Goal: Information Seeking & Learning: Learn about a topic

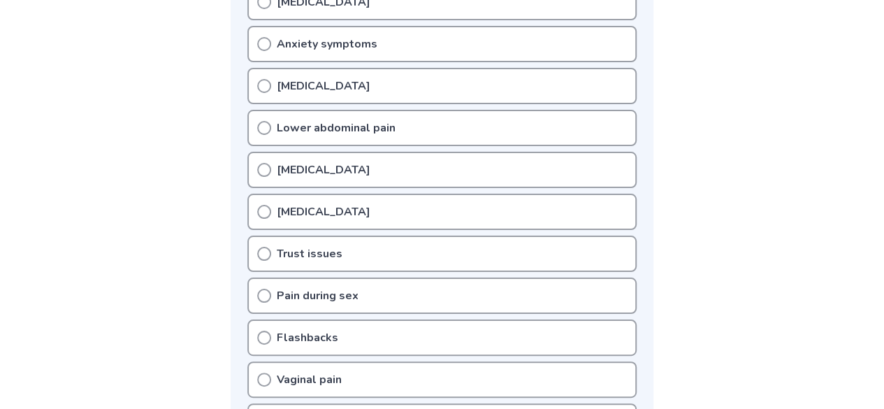
scroll to position [307, 0]
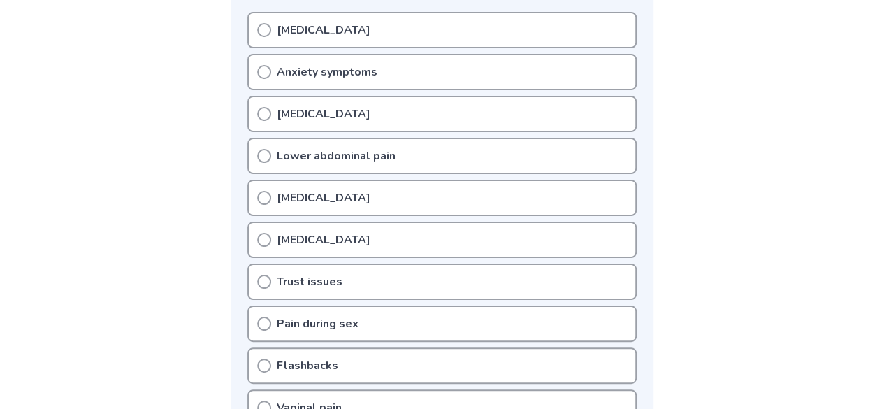
click at [263, 283] on icon at bounding box center [264, 282] width 14 height 14
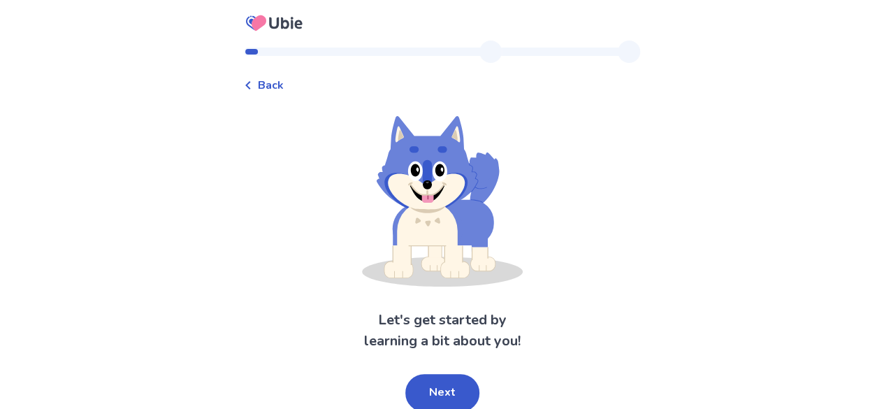
scroll to position [3, 0]
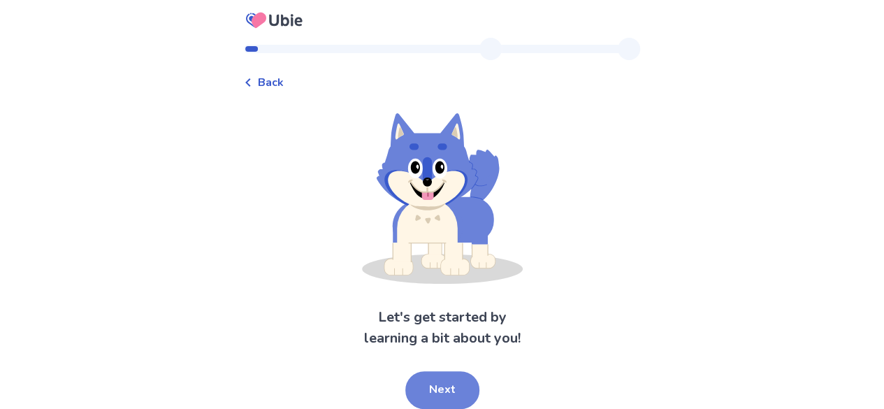
click at [451, 386] on button "Next" at bounding box center [442, 390] width 74 height 38
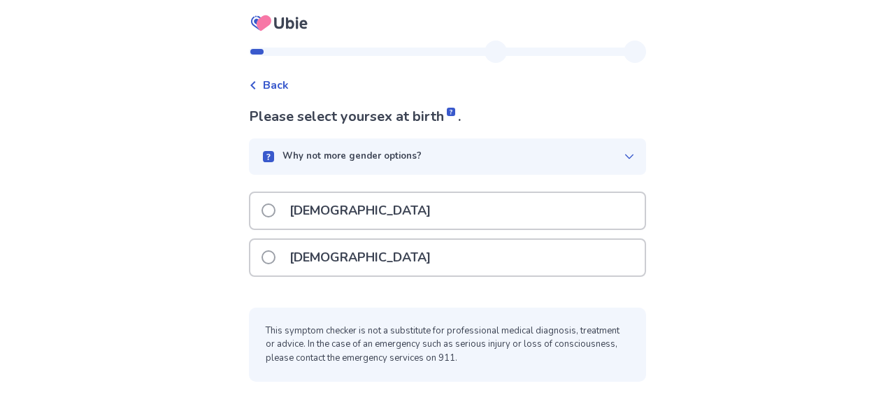
click at [271, 259] on span at bounding box center [268, 257] width 14 height 14
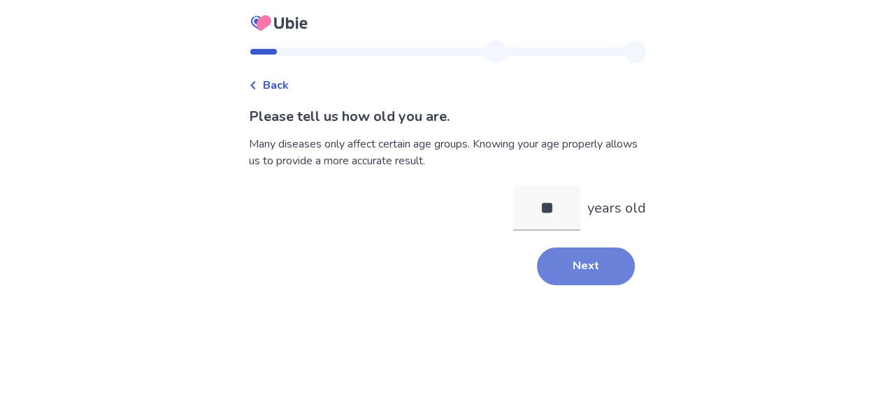
type input "**"
click at [586, 268] on button "Next" at bounding box center [586, 266] width 98 height 38
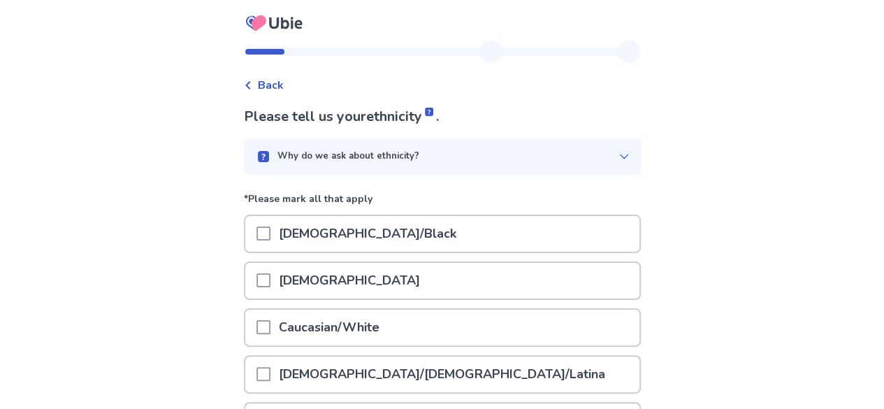
click at [270, 328] on span at bounding box center [263, 327] width 14 height 14
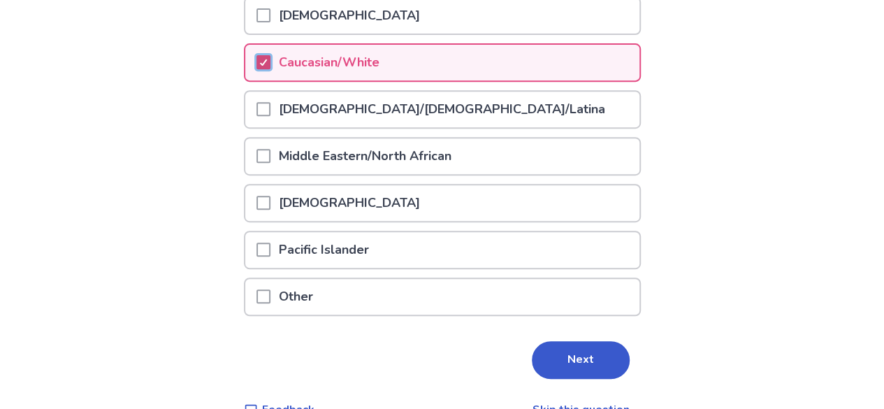
scroll to position [296, 0]
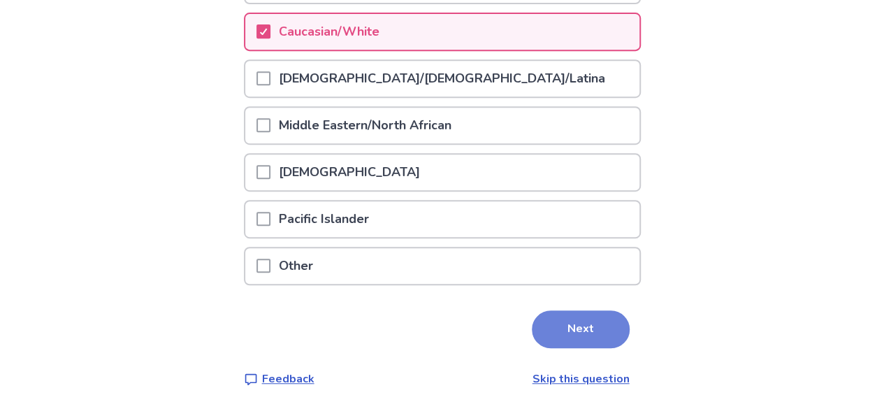
click at [568, 320] on button "Next" at bounding box center [581, 329] width 98 height 38
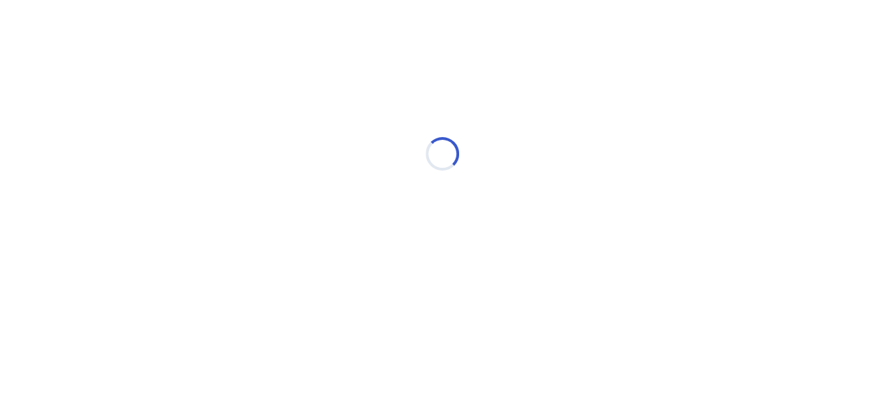
scroll to position [0, 0]
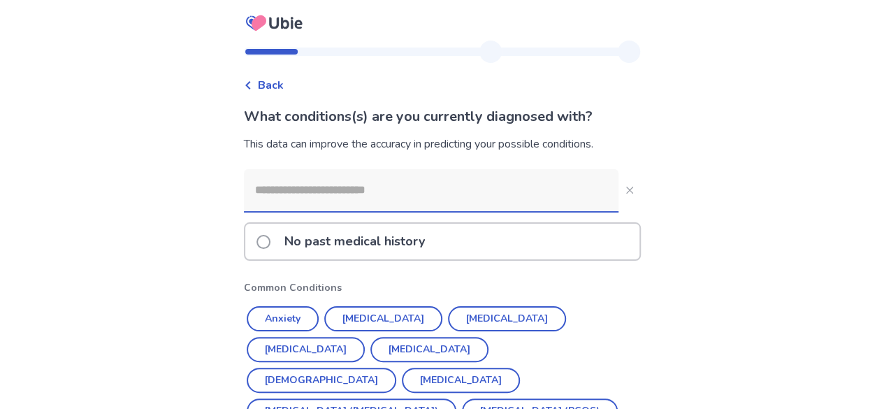
click at [375, 189] on input at bounding box center [431, 190] width 375 height 42
click at [270, 235] on span at bounding box center [263, 242] width 14 height 14
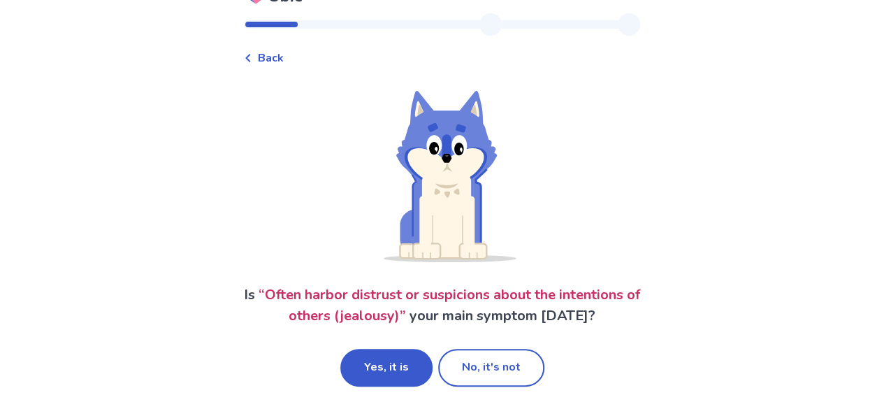
scroll to position [48, 0]
click at [396, 362] on button "Yes, it is" at bounding box center [386, 368] width 92 height 38
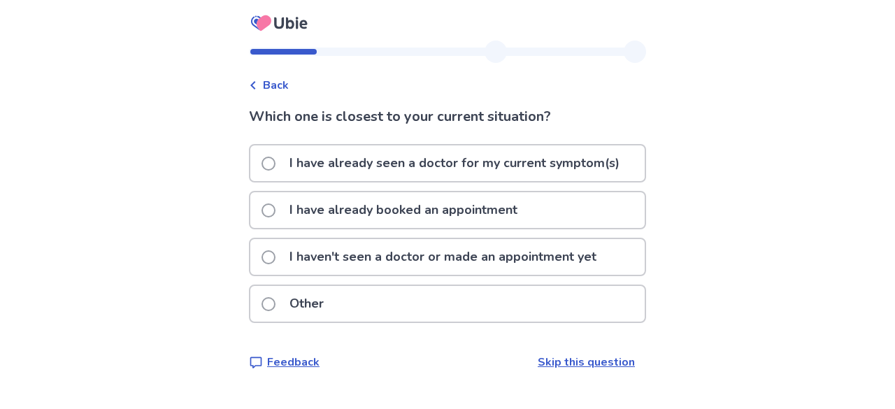
click at [282, 314] on label "Other" at bounding box center [296, 304] width 71 height 36
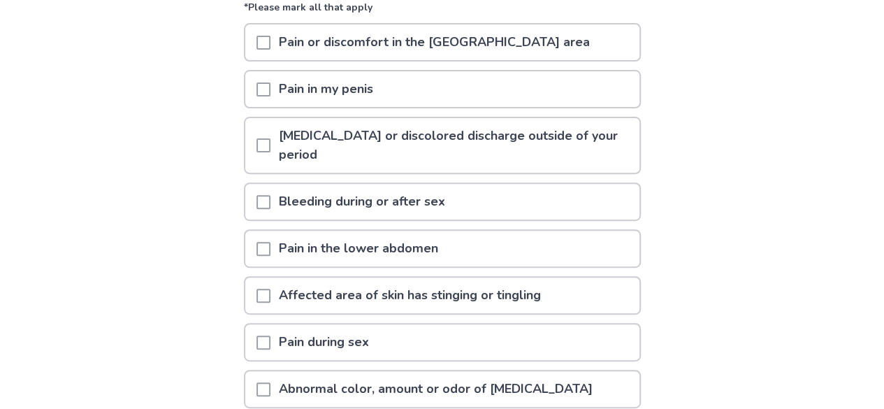
scroll to position [168, 0]
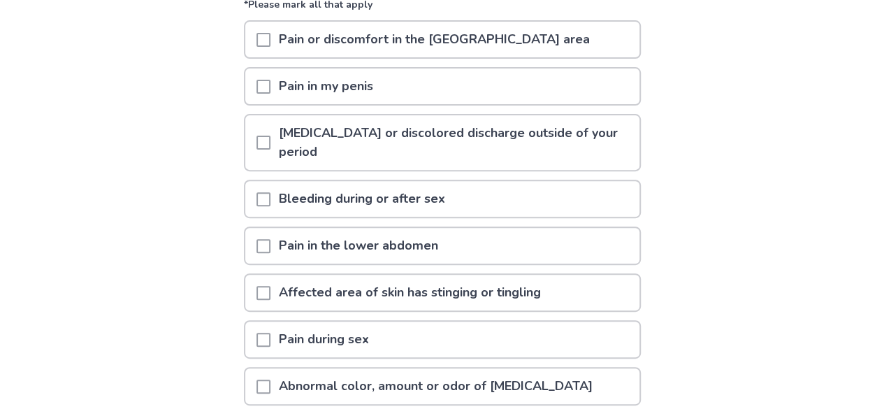
click at [270, 196] on span at bounding box center [263, 199] width 14 height 14
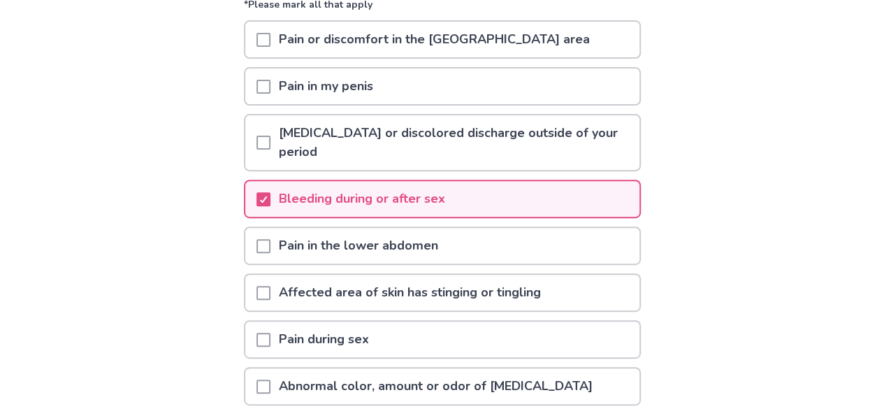
click at [268, 143] on span at bounding box center [263, 143] width 14 height 14
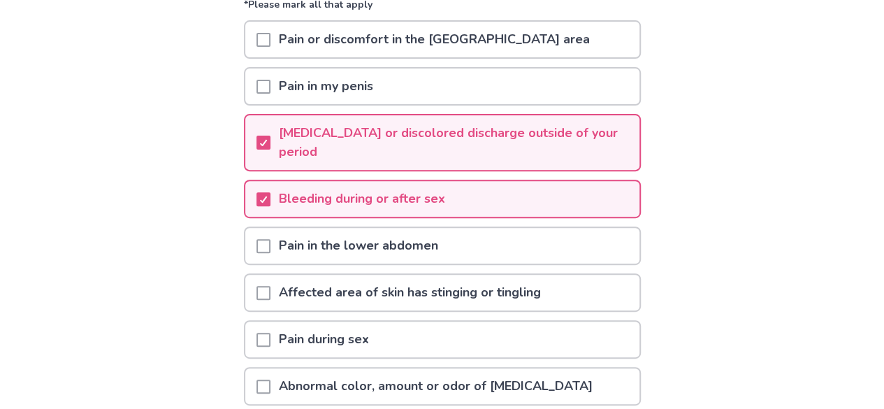
click at [270, 41] on span at bounding box center [263, 40] width 14 height 14
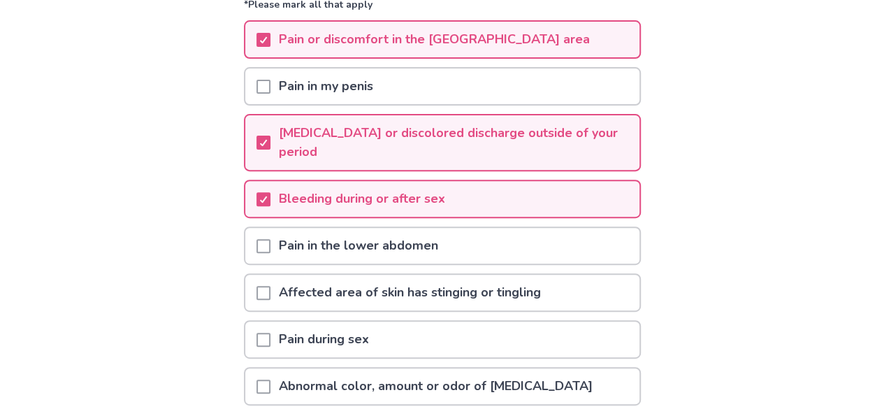
click at [269, 239] on span at bounding box center [263, 246] width 14 height 14
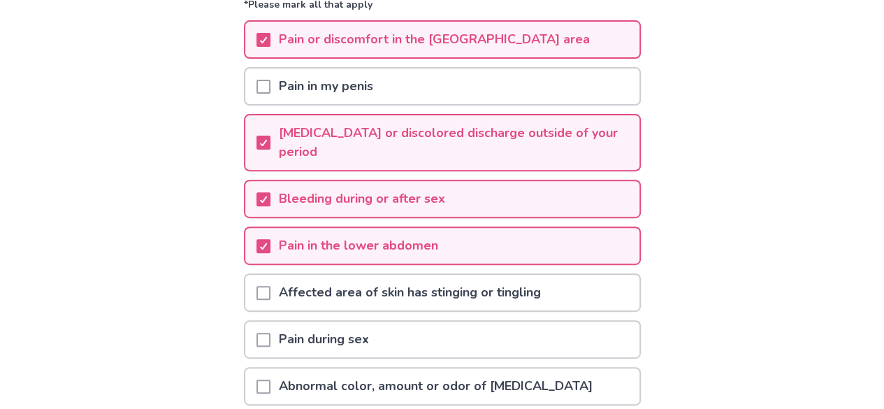
click at [270, 337] on span at bounding box center [263, 340] width 14 height 14
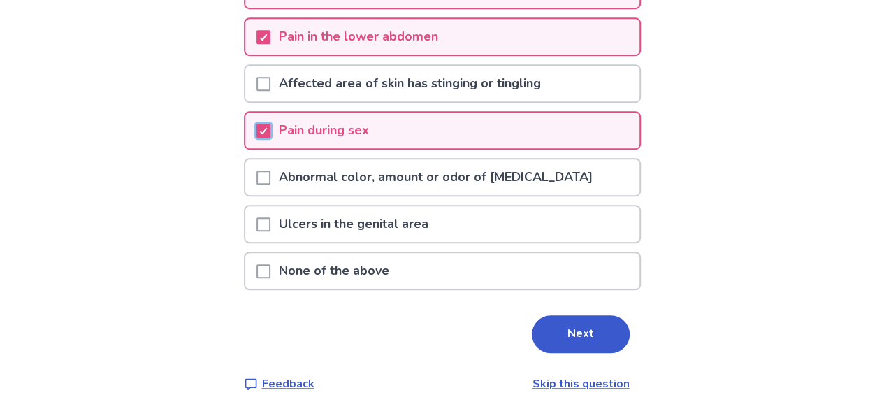
scroll to position [382, 0]
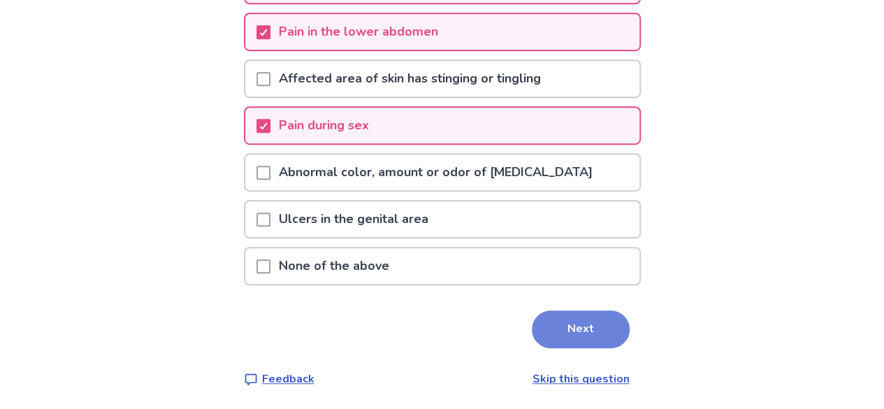
click at [588, 324] on button "Next" at bounding box center [581, 329] width 98 height 38
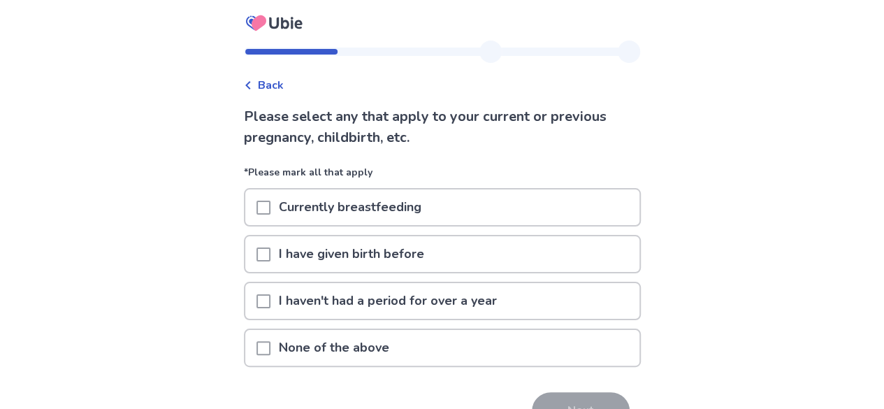
click at [428, 351] on div "None of the above" at bounding box center [442, 348] width 394 height 36
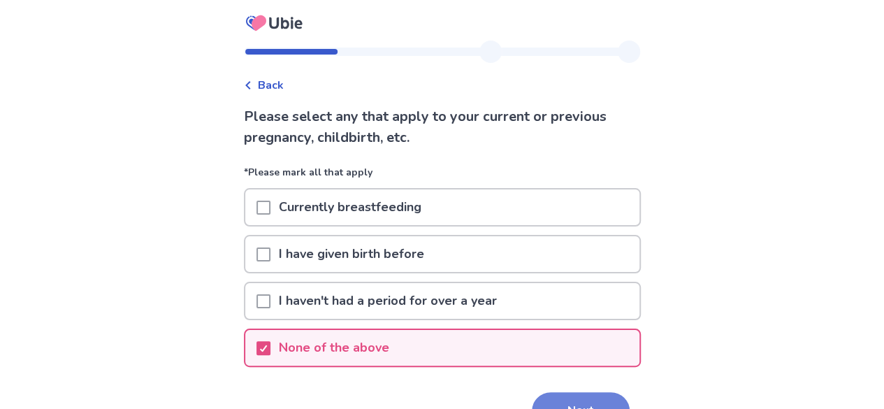
click at [562, 398] on button "Next" at bounding box center [581, 411] width 98 height 38
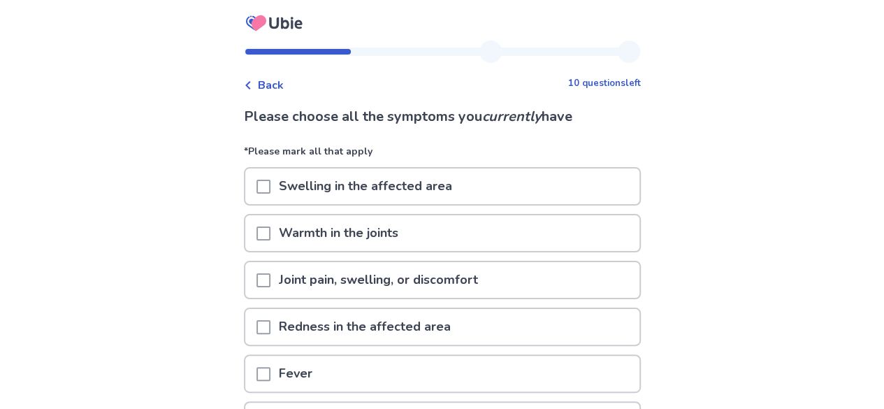
click at [506, 286] on div "Joint pain, swelling, or discomfort" at bounding box center [442, 280] width 394 height 36
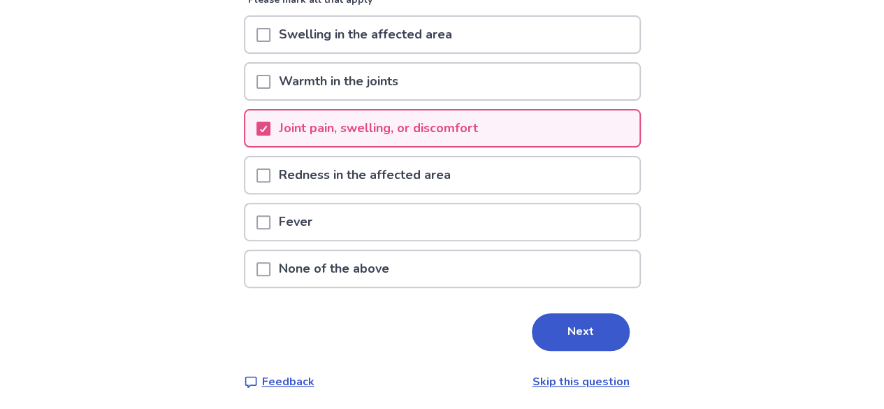
scroll to position [155, 0]
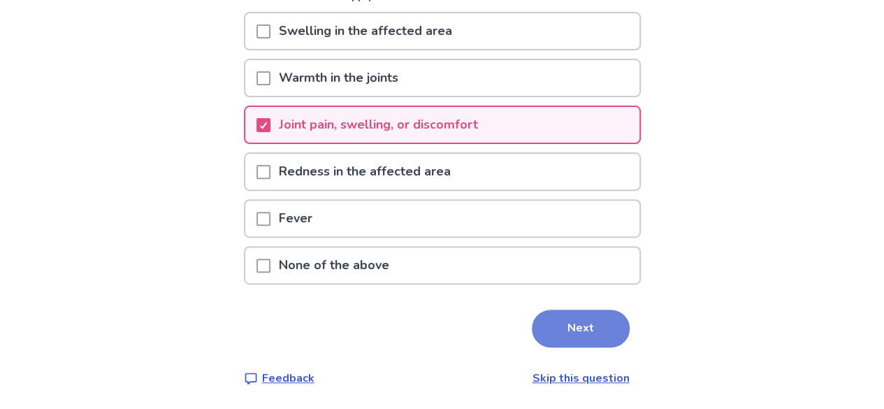
click at [560, 324] on button "Next" at bounding box center [581, 329] width 98 height 38
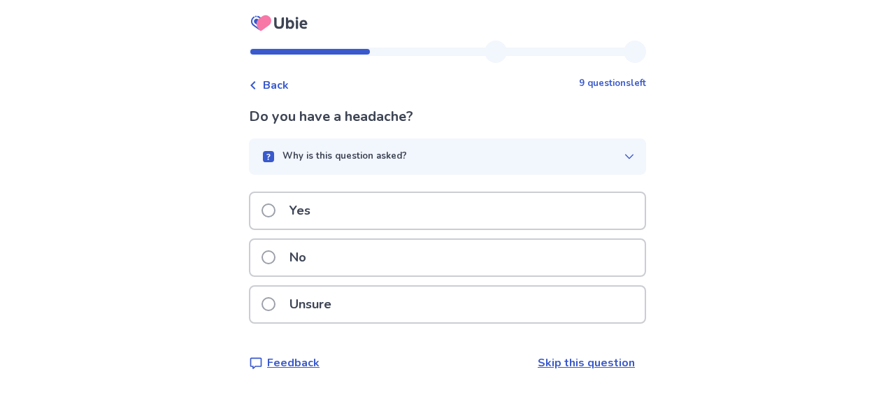
click at [410, 254] on div "No" at bounding box center [447, 258] width 394 height 36
click at [393, 213] on div "Yes" at bounding box center [447, 211] width 394 height 36
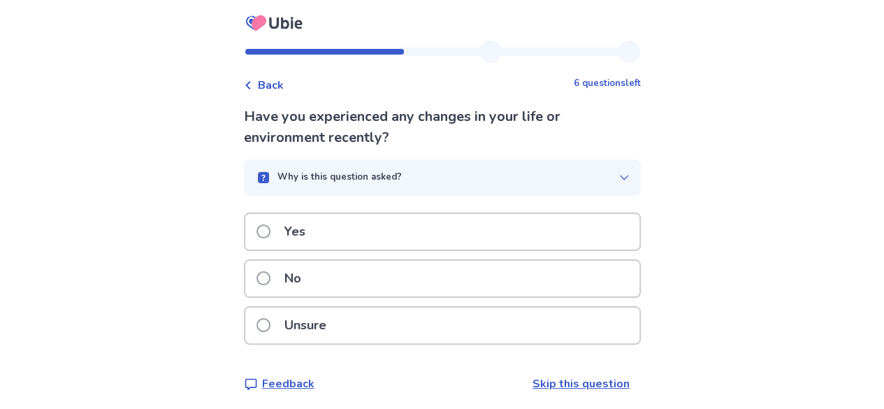
click at [384, 238] on div "Yes" at bounding box center [442, 232] width 394 height 36
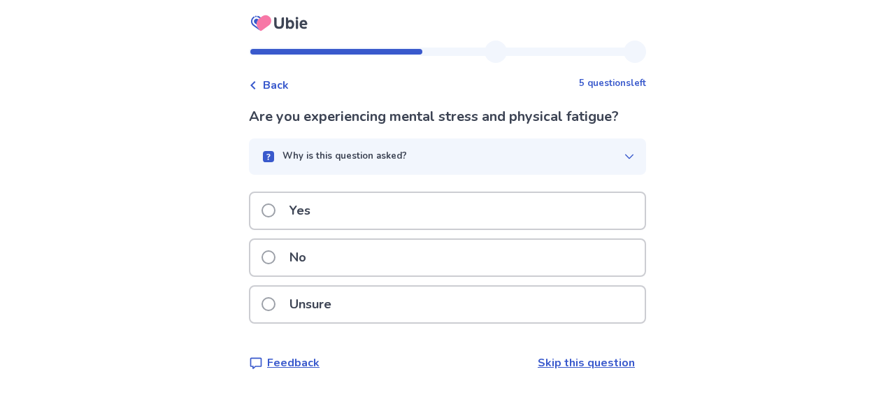
click at [380, 216] on div "Yes" at bounding box center [447, 211] width 394 height 36
click at [369, 252] on div "No" at bounding box center [447, 258] width 394 height 36
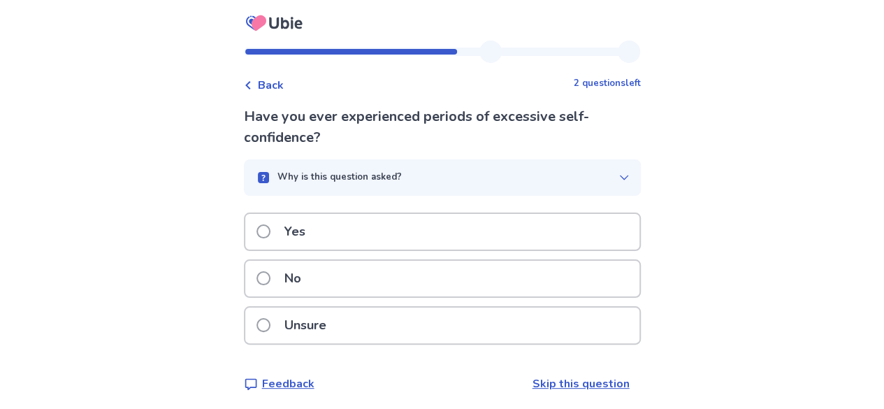
click at [363, 224] on div "Yes" at bounding box center [442, 232] width 394 height 36
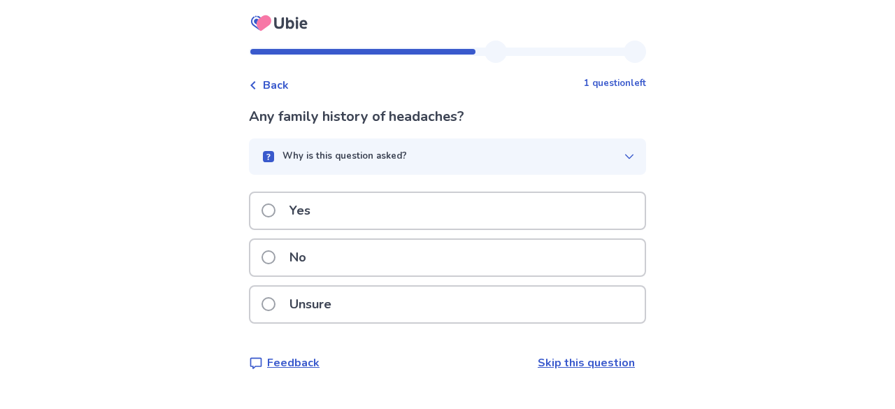
click at [363, 249] on div "No" at bounding box center [447, 258] width 394 height 36
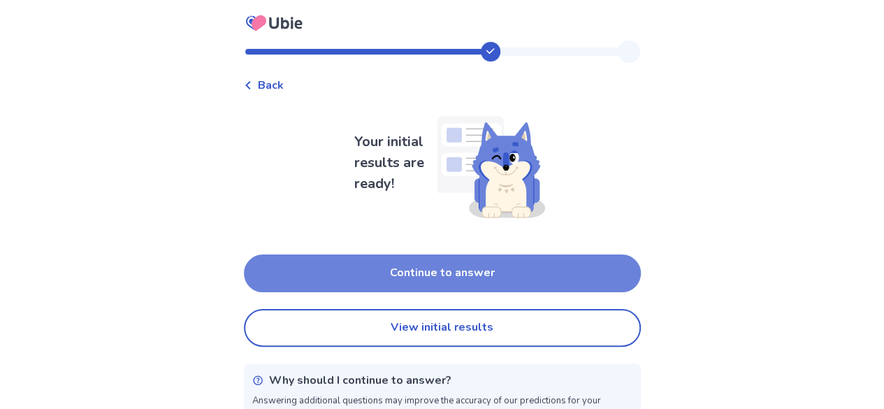
click at [382, 264] on button "Continue to answer" at bounding box center [442, 273] width 397 height 38
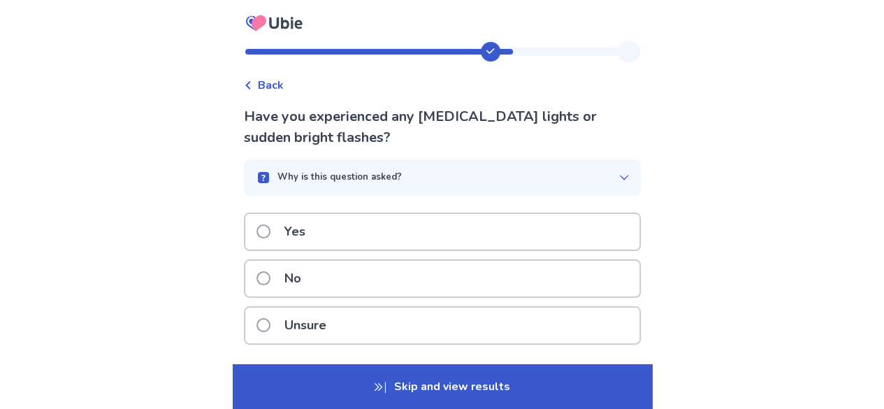
click at [382, 264] on div "No" at bounding box center [442, 279] width 394 height 36
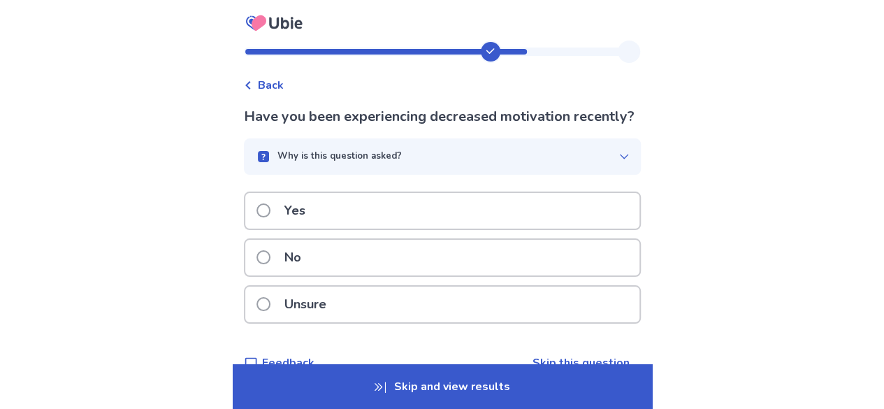
click at [382, 268] on div "No" at bounding box center [442, 258] width 394 height 36
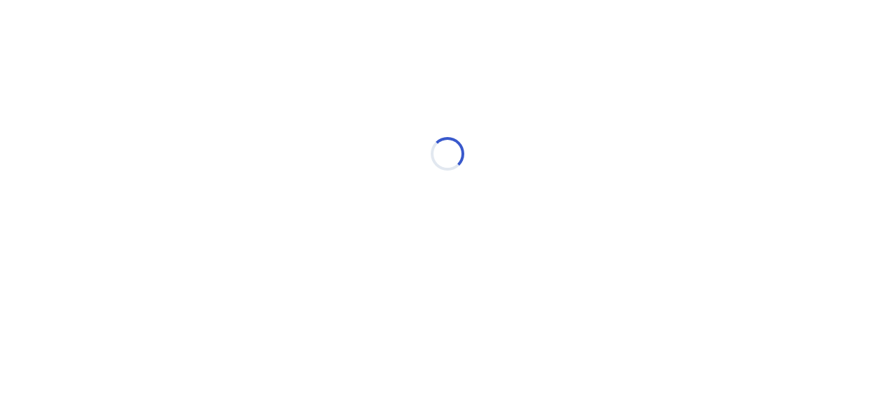
click at [382, 268] on div "Loading..." at bounding box center [447, 154] width 397 height 280
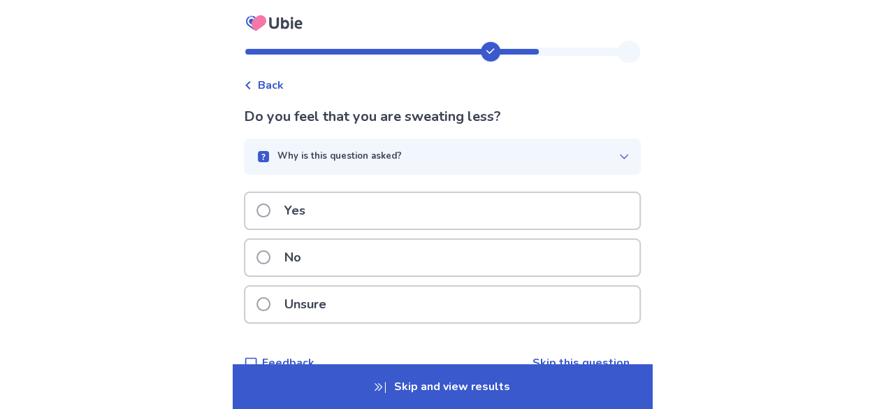
click at [382, 268] on div "No" at bounding box center [442, 258] width 394 height 36
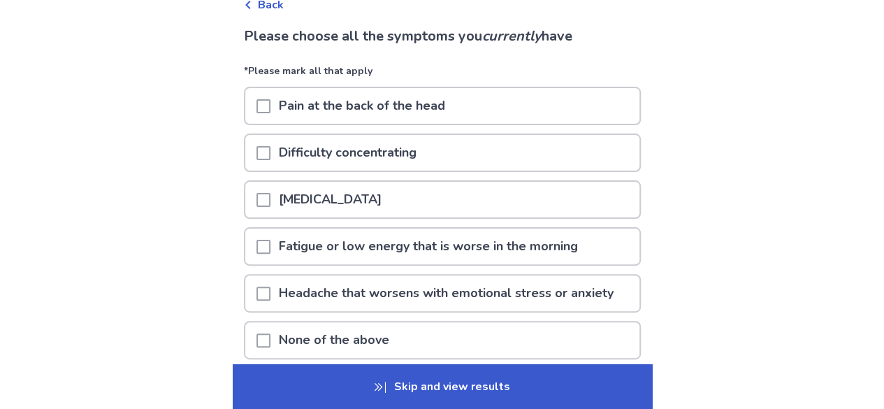
scroll to position [112, 0]
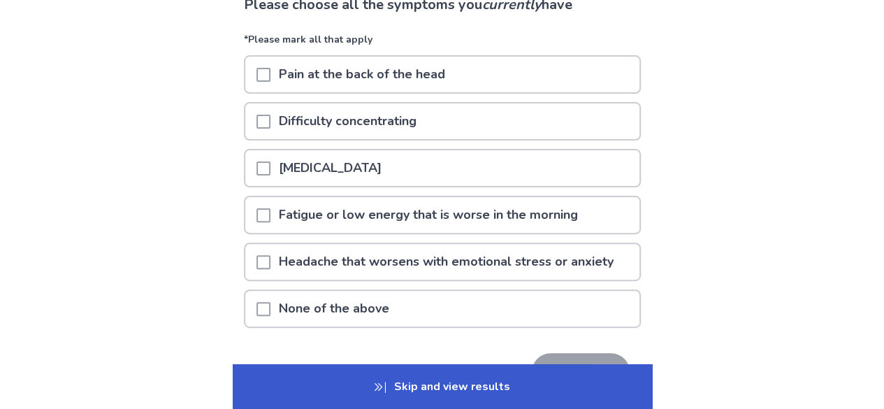
click at [456, 318] on div "None of the above" at bounding box center [442, 309] width 394 height 36
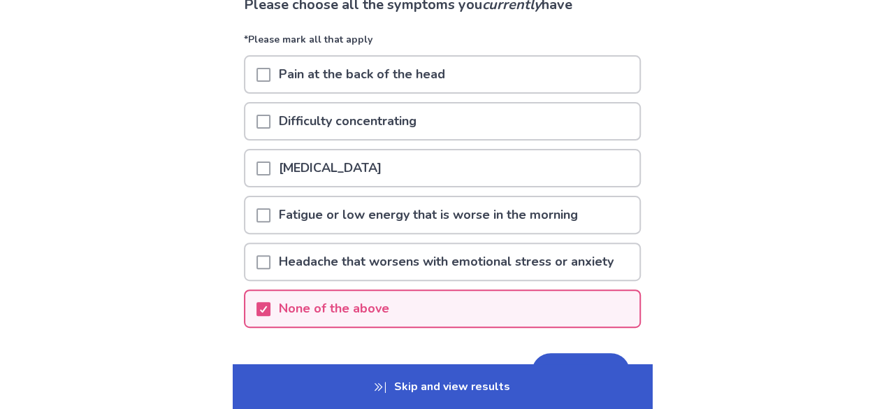
scroll to position [140, 0]
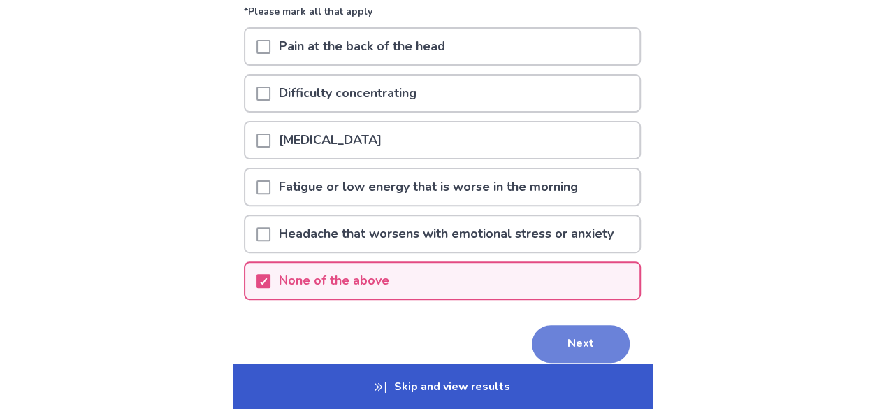
click at [586, 333] on button "Next" at bounding box center [581, 344] width 98 height 38
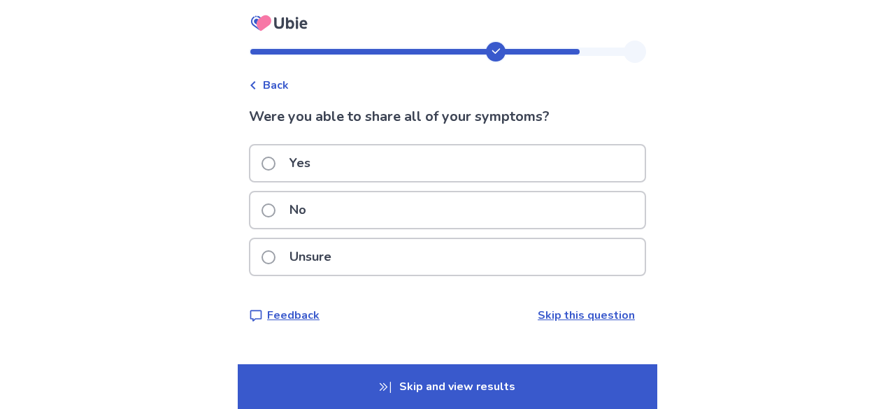
click at [402, 170] on div "Yes" at bounding box center [447, 163] width 394 height 36
